Goal: Transaction & Acquisition: Purchase product/service

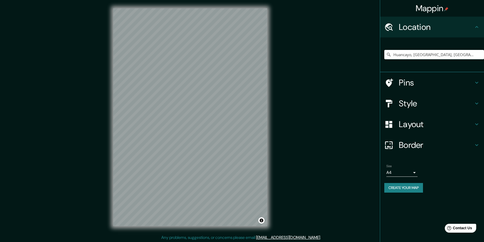
click at [437, 57] on input "Huancayo, [GEOGRAPHIC_DATA], [GEOGRAPHIC_DATA]" at bounding box center [434, 54] width 100 height 9
click at [468, 55] on input "Huancayo, [GEOGRAPHIC_DATA], [GEOGRAPHIC_DATA]" at bounding box center [434, 54] width 100 height 9
click at [468, 54] on input "Huancayo, [GEOGRAPHIC_DATA], [GEOGRAPHIC_DATA]" at bounding box center [434, 54] width 100 height 9
drag, startPoint x: 437, startPoint y: 56, endPoint x: 385, endPoint y: 56, distance: 52.7
click at [385, 56] on input "Huancayo, [GEOGRAPHIC_DATA], [GEOGRAPHIC_DATA]" at bounding box center [434, 54] width 100 height 9
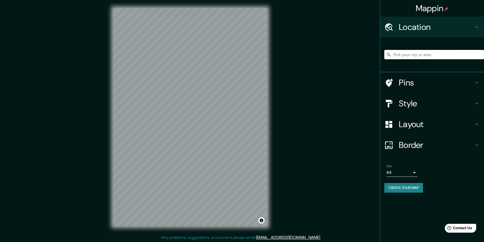
click at [407, 54] on input "Pick your city or area" at bounding box center [434, 54] width 100 height 9
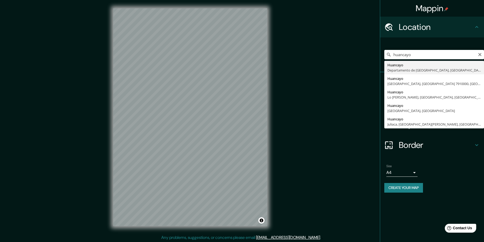
type input "Huancayo, [GEOGRAPHIC_DATA], [GEOGRAPHIC_DATA]"
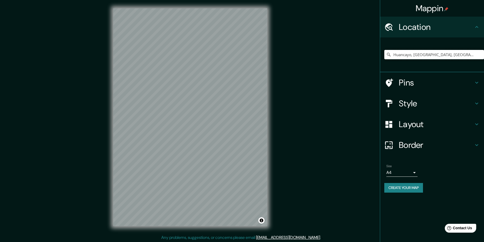
scroll to position [1, 0]
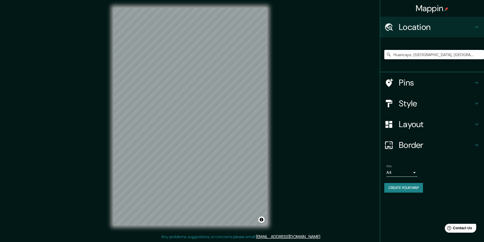
click at [409, 101] on h4 "Style" at bounding box center [436, 103] width 75 height 10
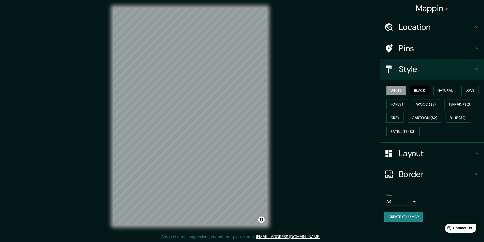
click at [420, 92] on button "Black" at bounding box center [419, 91] width 19 height 10
click at [397, 106] on button "Forest" at bounding box center [398, 104] width 22 height 10
click at [400, 118] on button "Grey" at bounding box center [395, 118] width 17 height 10
click at [408, 133] on button "Satellite ($3)" at bounding box center [403, 132] width 33 height 10
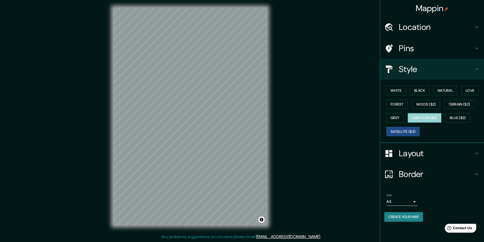
click at [427, 118] on button "Cartoon ($2)" at bounding box center [425, 118] width 34 height 10
click at [399, 136] on div "White Black Natural Love Forest Wood ($2) Terrain ($2) Grey Cartoon ($2) Blue (…" at bounding box center [434, 111] width 100 height 55
click at [399, 132] on button "Satellite ($3)" at bounding box center [403, 132] width 33 height 10
click at [403, 119] on button "Grey" at bounding box center [395, 118] width 17 height 10
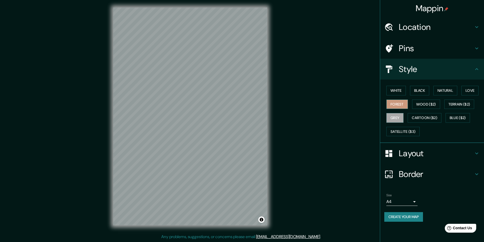
click at [400, 104] on button "Forest" at bounding box center [398, 104] width 22 height 10
click at [397, 90] on button "White" at bounding box center [396, 91] width 19 height 10
click at [424, 91] on button "Black" at bounding box center [419, 91] width 19 height 10
click at [445, 86] on button "Natural" at bounding box center [446, 91] width 24 height 10
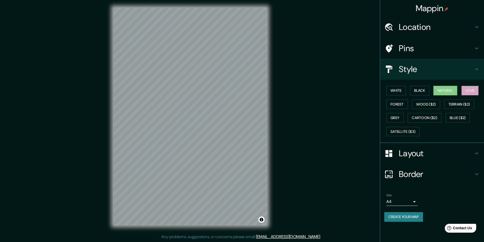
click at [470, 90] on button "Love" at bounding box center [470, 91] width 17 height 10
click at [459, 106] on button "Terrain ($2)" at bounding box center [459, 104] width 30 height 10
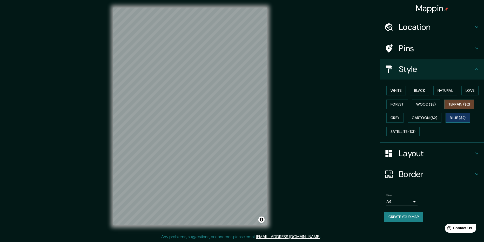
click at [458, 116] on button "Blue ($2)" at bounding box center [458, 118] width 24 height 10
click at [423, 117] on button "Cartoon ($2)" at bounding box center [425, 118] width 34 height 10
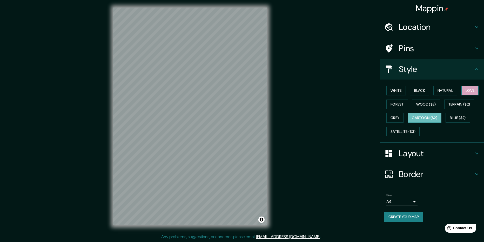
click at [469, 92] on button "Love" at bounding box center [470, 91] width 17 height 10
click at [456, 105] on button "Terrain ($2)" at bounding box center [459, 104] width 30 height 10
click at [411, 118] on button "Cartoon ($2)" at bounding box center [425, 118] width 34 height 10
click at [397, 118] on button "Grey" at bounding box center [395, 118] width 17 height 10
click at [403, 100] on button "Forest" at bounding box center [398, 104] width 22 height 10
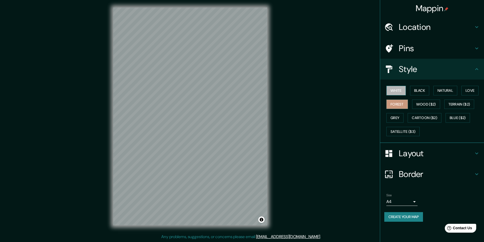
click at [400, 93] on button "White" at bounding box center [396, 91] width 19 height 10
click at [416, 90] on button "Black" at bounding box center [419, 91] width 19 height 10
click at [422, 105] on button "Wood ($2)" at bounding box center [426, 104] width 28 height 10
click at [420, 91] on button "Black" at bounding box center [419, 91] width 19 height 10
click at [424, 105] on button "Wood ($2)" at bounding box center [426, 104] width 28 height 10
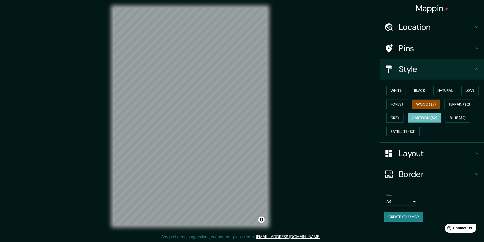
click at [421, 117] on button "Cartoon ($2)" at bounding box center [425, 118] width 34 height 10
click at [399, 89] on button "White" at bounding box center [396, 91] width 19 height 10
click at [423, 91] on button "Black" at bounding box center [419, 91] width 19 height 10
click at [420, 119] on button "Cartoon ($2)" at bounding box center [425, 118] width 34 height 10
click at [396, 85] on div "White Black Natural Love Forest Wood ($2) Terrain ($2) Grey Cartoon ($2) Blue (…" at bounding box center [434, 111] width 100 height 55
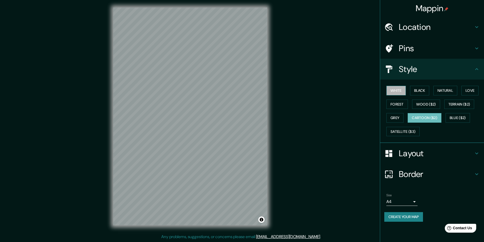
click at [398, 89] on button "White" at bounding box center [396, 91] width 19 height 10
click at [415, 90] on button "Black" at bounding box center [419, 91] width 19 height 10
